Goal: Information Seeking & Learning: Learn about a topic

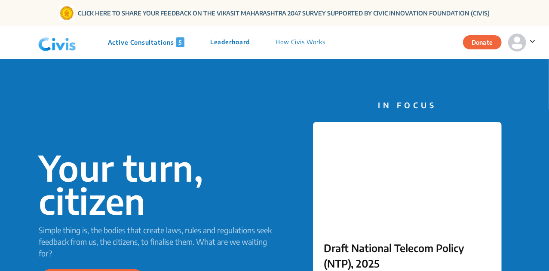
click at [301, 41] on p "How Civis Works" at bounding box center [300, 42] width 50 height 10
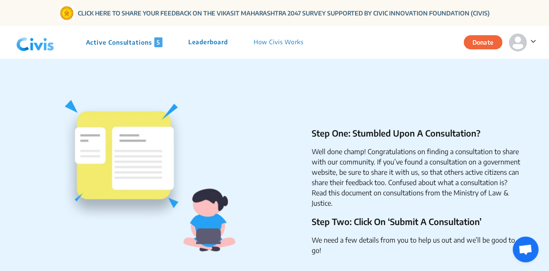
scroll to position [1025, 0]
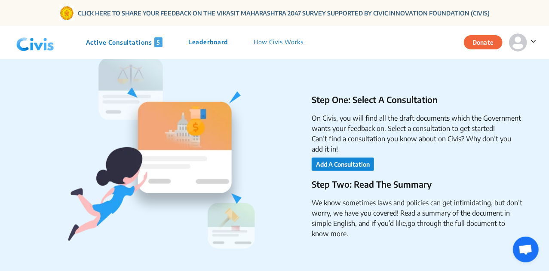
click at [329, 163] on button "Add A Consultation" at bounding box center [343, 164] width 62 height 13
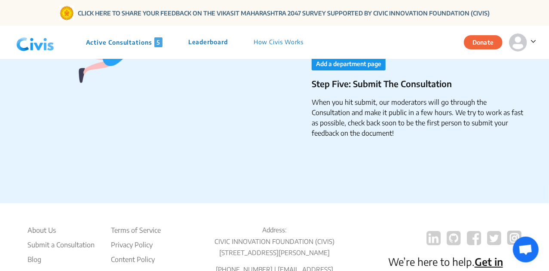
scroll to position [1429, 0]
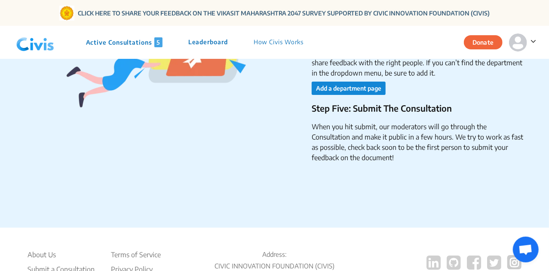
click at [341, 86] on button "Add a department page" at bounding box center [349, 88] width 74 height 13
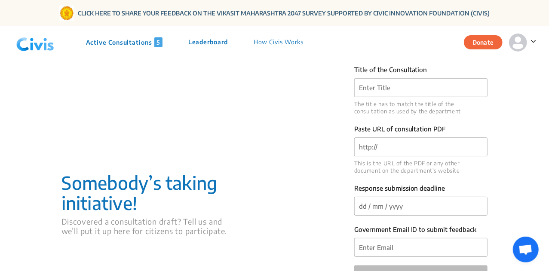
click at [92, 47] on p "Active Consultations 5" at bounding box center [124, 42] width 76 height 10
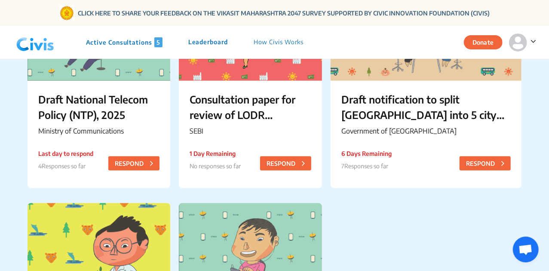
scroll to position [160, 0]
click at [227, 119] on p "Consultation paper for review of LODR Regulations - measures towards Ease of Do…" at bounding box center [251, 106] width 122 height 31
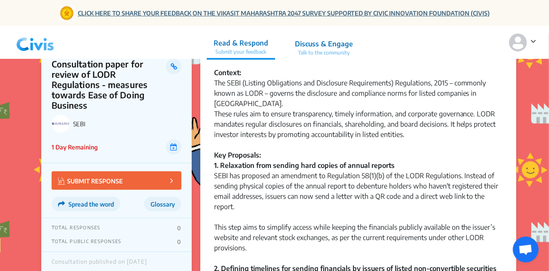
scroll to position [68, 0]
